Goal: Task Accomplishment & Management: Use online tool/utility

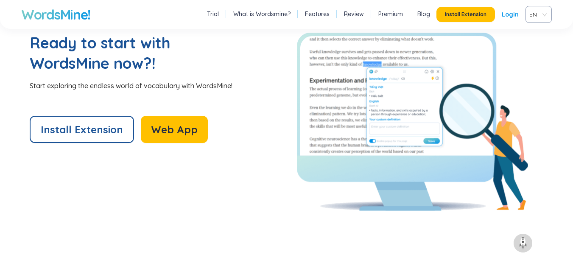
scroll to position [1863, 0]
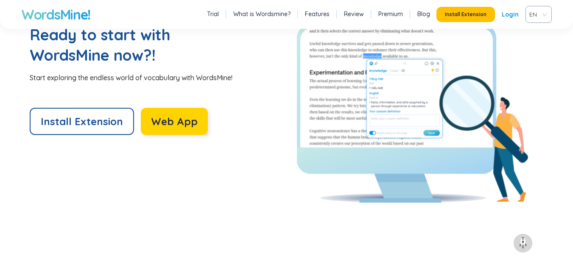
click at [167, 118] on span "Web App" at bounding box center [174, 121] width 47 height 14
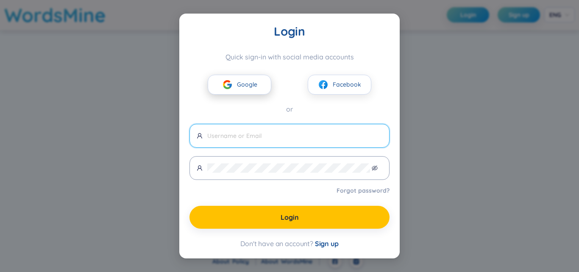
click at [247, 88] on span "Google" at bounding box center [247, 84] width 20 height 9
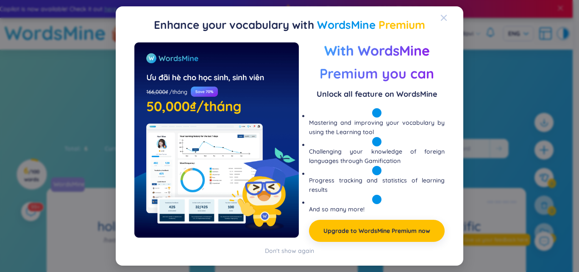
click at [444, 17] on icon "Close" at bounding box center [444, 18] width 6 height 6
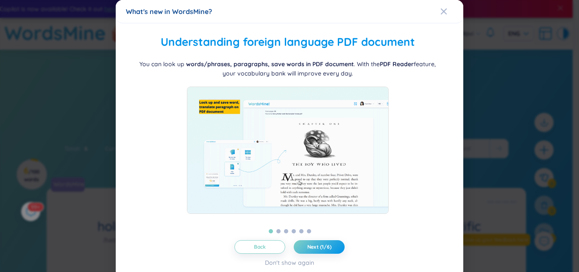
click at [444, 17] on span "Close" at bounding box center [451, 11] width 23 height 23
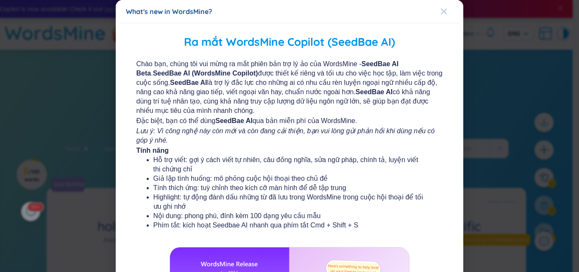
click at [440, 7] on div "Close" at bounding box center [443, 11] width 7 height 23
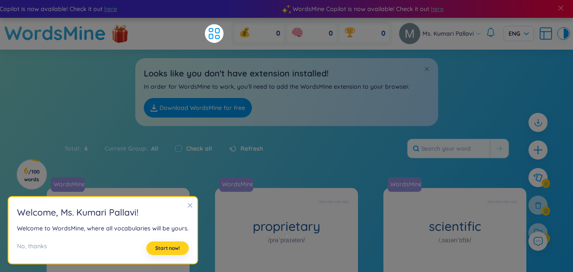
click at [173, 252] on button "Start now!" at bounding box center [167, 248] width 42 height 14
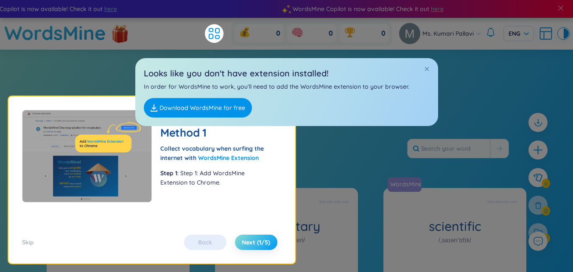
click at [256, 242] on span "Next (1/5)" at bounding box center [256, 242] width 28 height 8
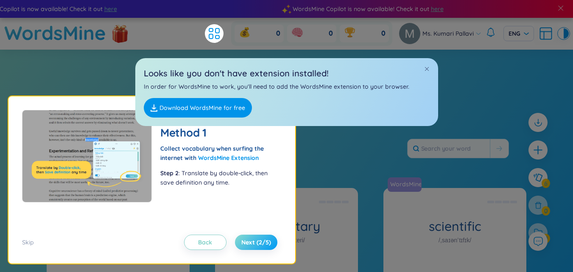
click at [256, 242] on span "Next (2/5)" at bounding box center [256, 242] width 30 height 8
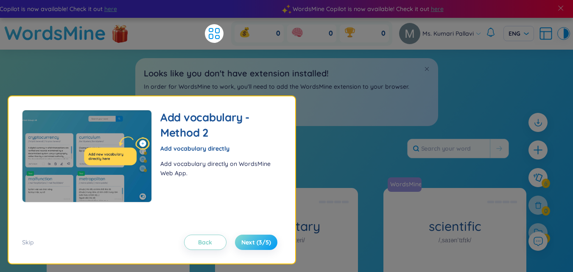
click at [256, 242] on span "Next (3/5)" at bounding box center [256, 242] width 30 height 8
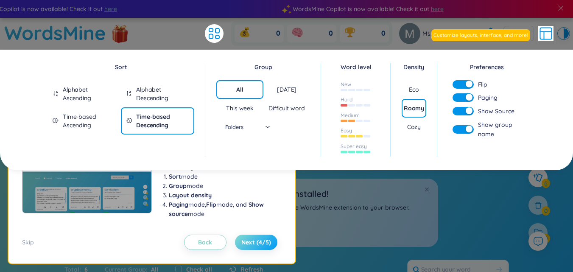
click at [256, 242] on span "Next (4/5)" at bounding box center [256, 242] width 30 height 8
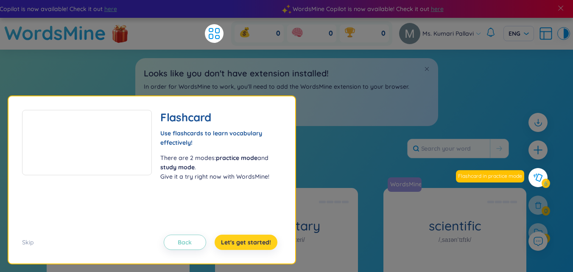
click at [256, 242] on span "Let's get started!" at bounding box center [246, 242] width 50 height 8
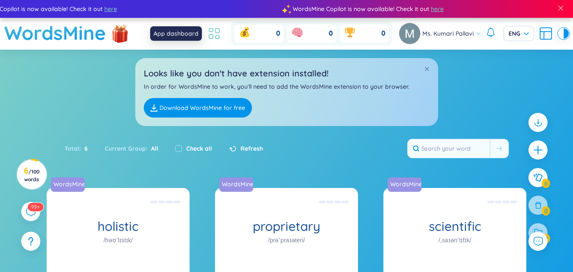
click at [211, 30] on icon at bounding box center [213, 33] width 15 height 15
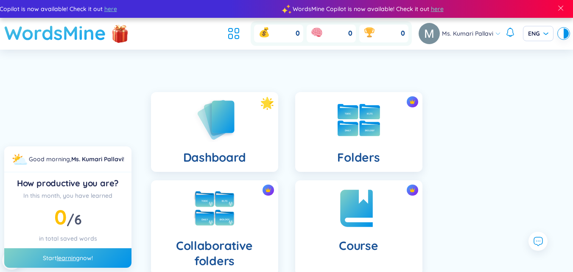
click at [81, 32] on h1 "WordsMine" at bounding box center [55, 33] width 102 height 30
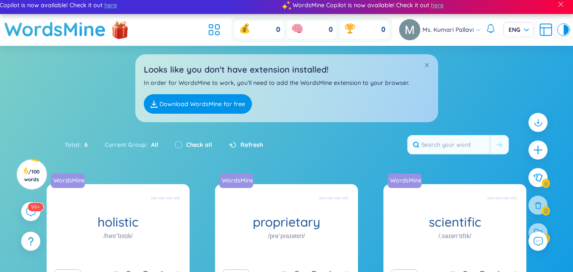
scroll to position [17, 0]
